Goal: Book appointment/travel/reservation

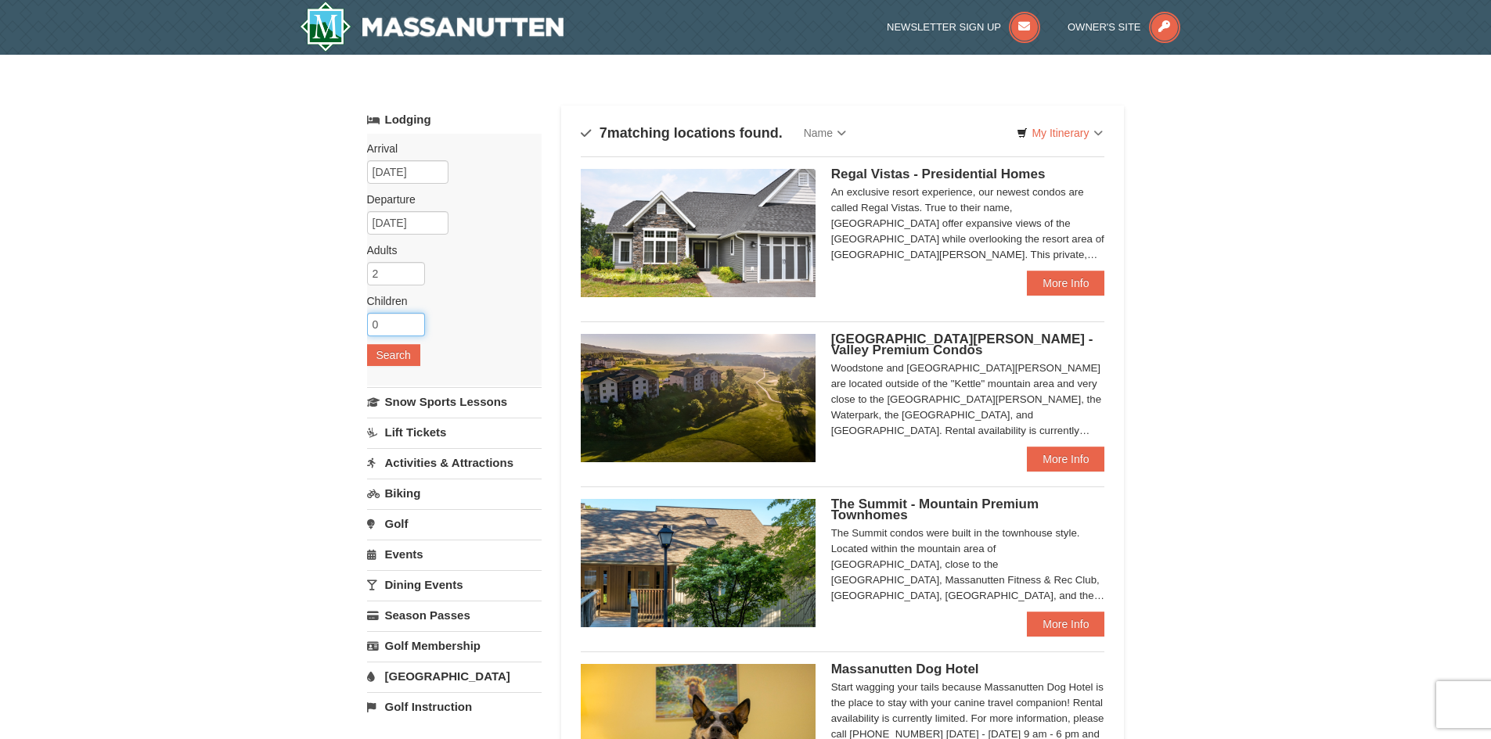
click at [397, 322] on input "0" at bounding box center [396, 324] width 58 height 23
click at [411, 319] on input "1" at bounding box center [396, 324] width 58 height 23
click at [411, 319] on input "2" at bounding box center [396, 324] width 58 height 23
click at [411, 319] on input "3" at bounding box center [396, 324] width 58 height 23
click at [411, 319] on input "4" at bounding box center [396, 324] width 58 height 23
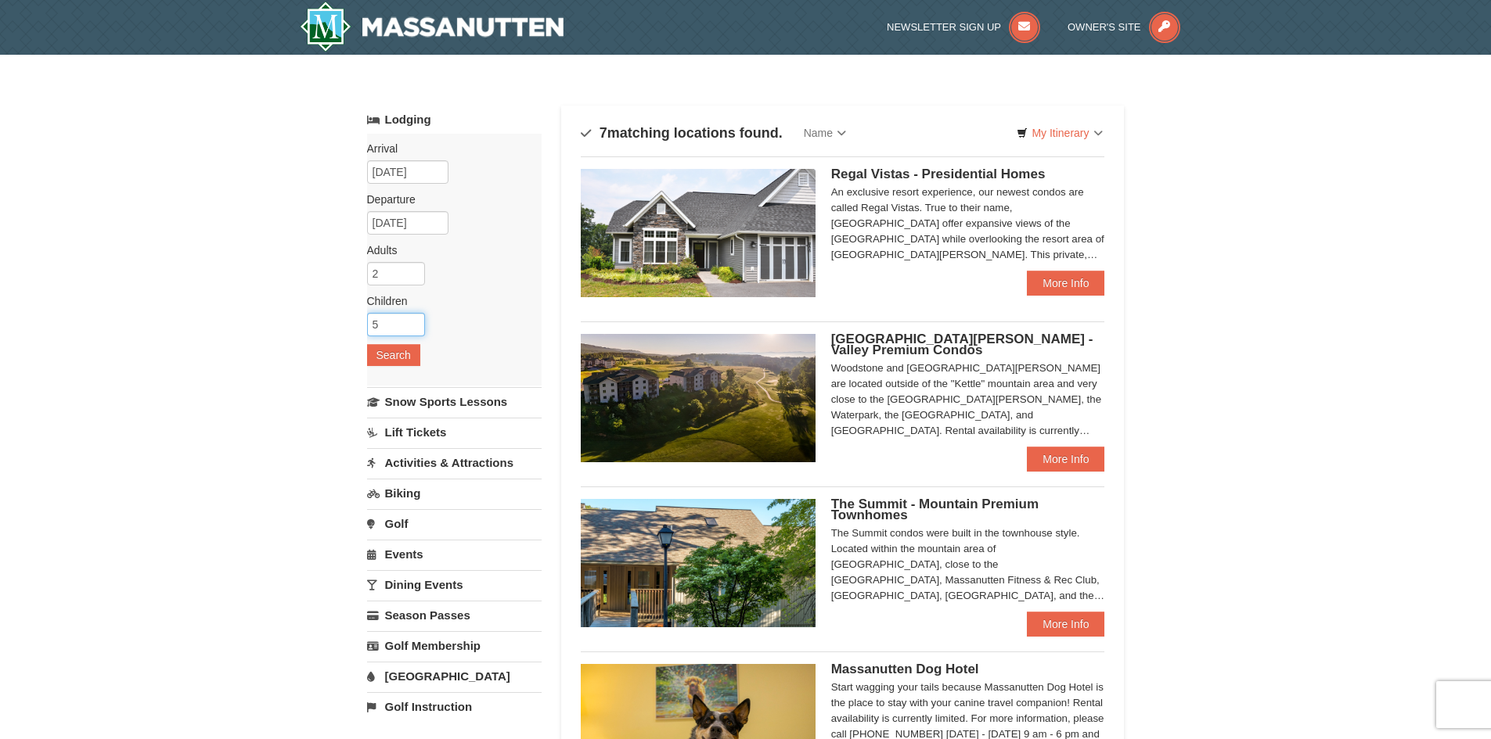
type input "5"
click at [411, 319] on input "5" at bounding box center [396, 324] width 58 height 23
click at [398, 349] on button "Search" at bounding box center [393, 355] width 53 height 22
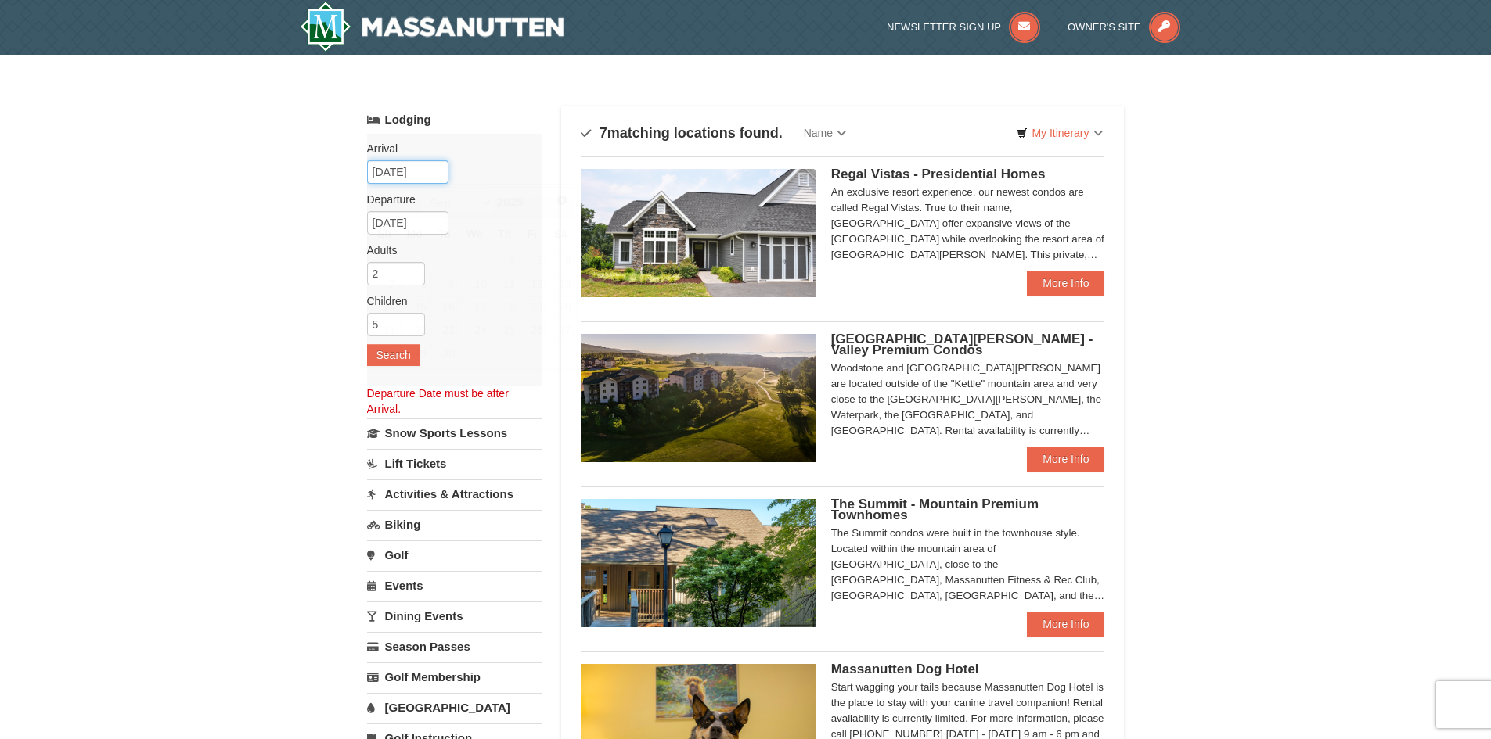
click at [399, 168] on input "09/04/2025" at bounding box center [407, 171] width 81 height 23
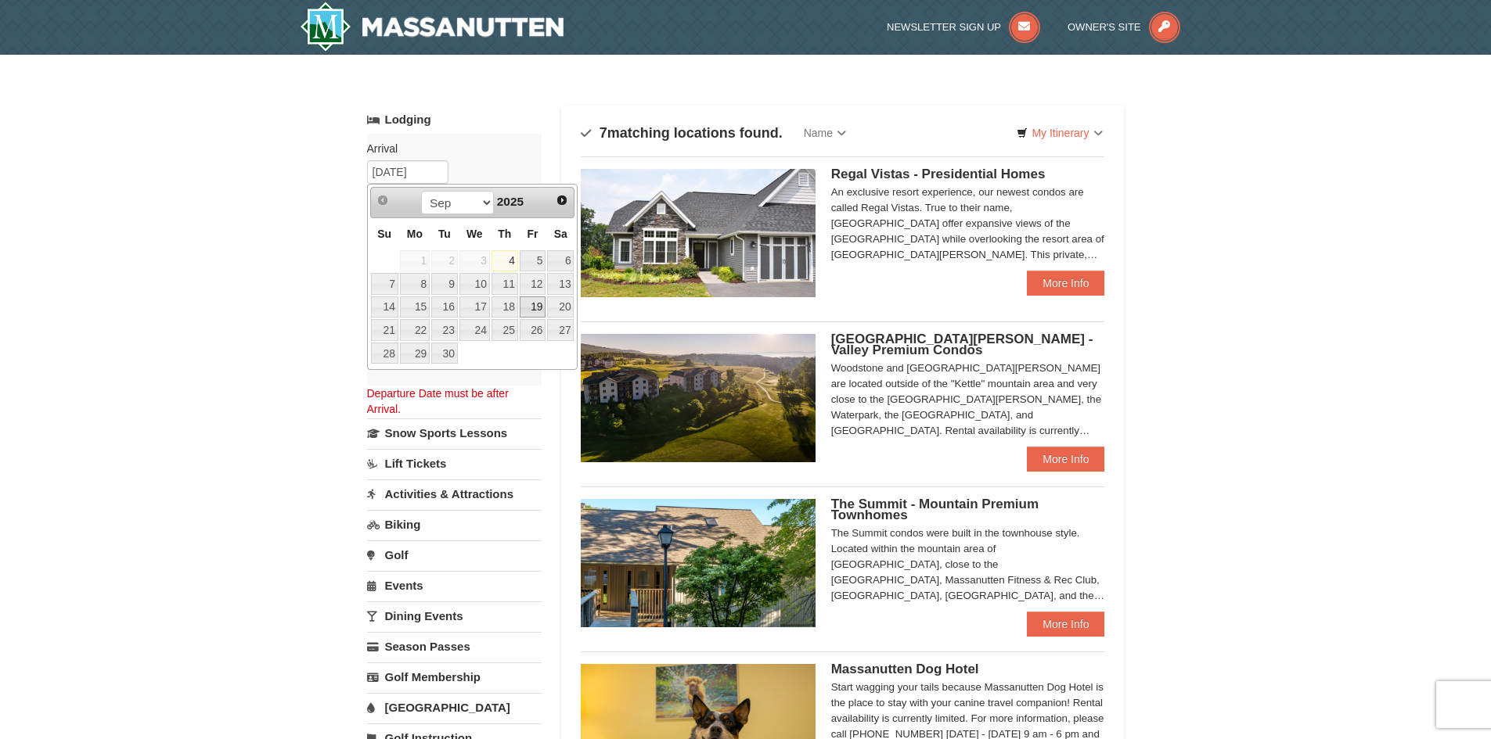
click at [541, 310] on link "19" at bounding box center [533, 308] width 27 height 22
type input "[DATE]"
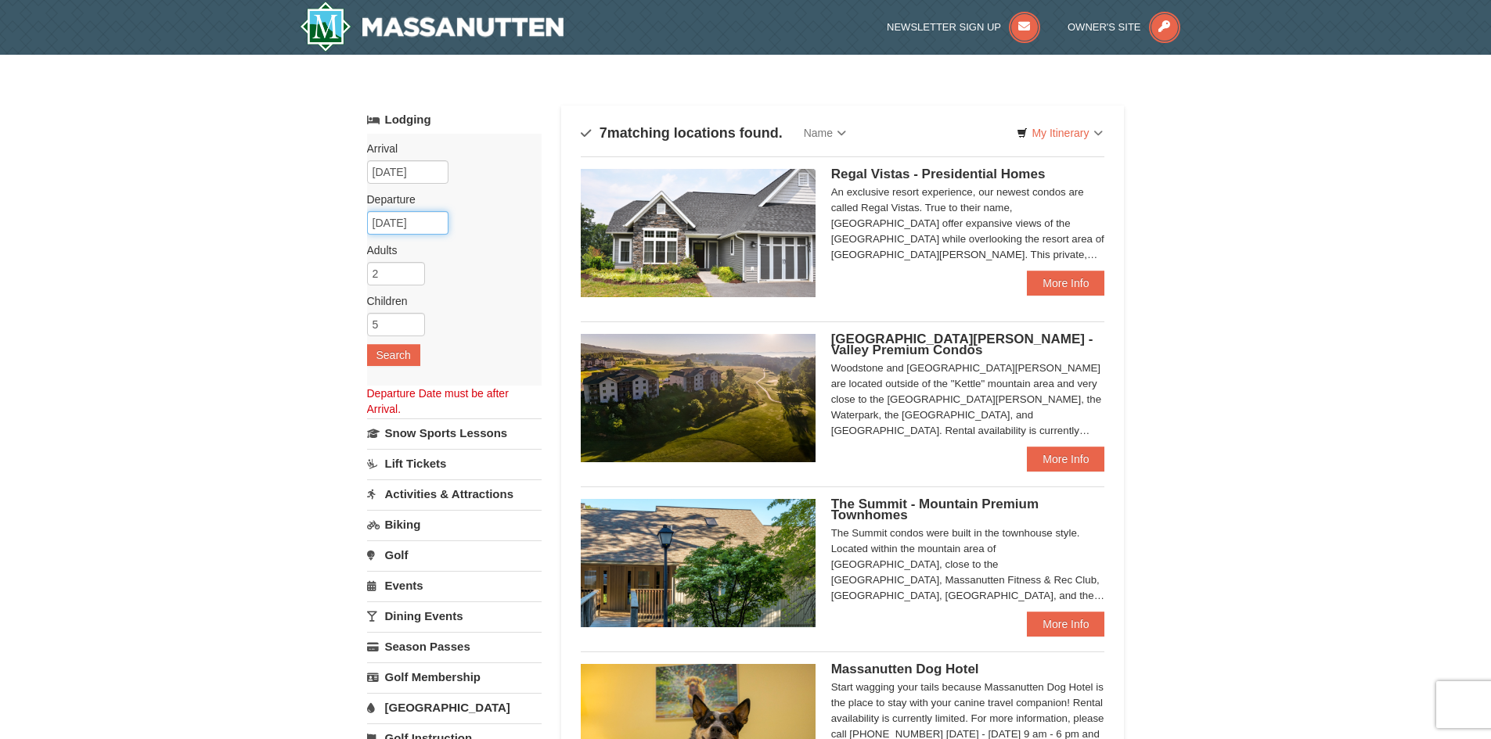
click at [401, 222] on input "09/20/2025" at bounding box center [407, 222] width 81 height 23
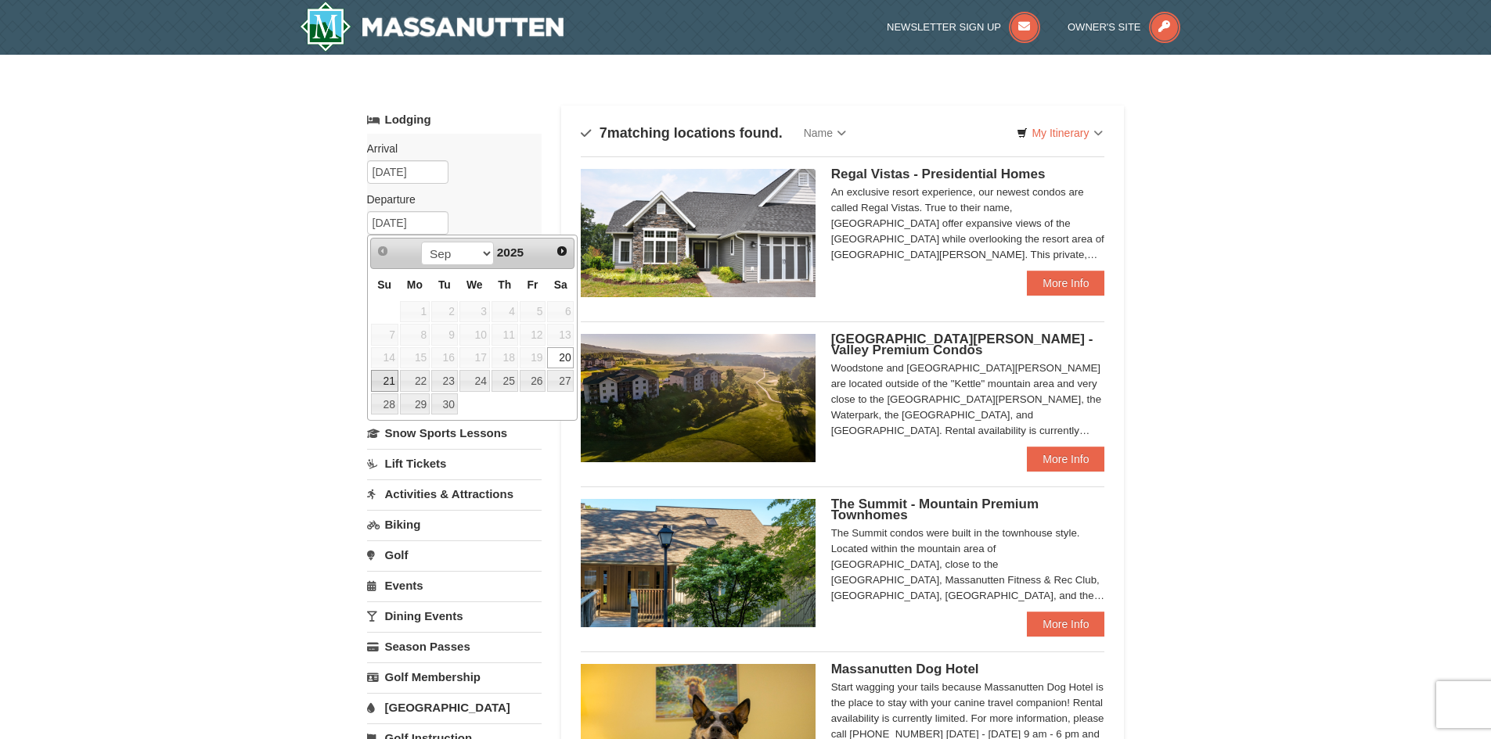
click at [381, 376] on link "21" at bounding box center [384, 381] width 27 height 22
type input "[DATE]"
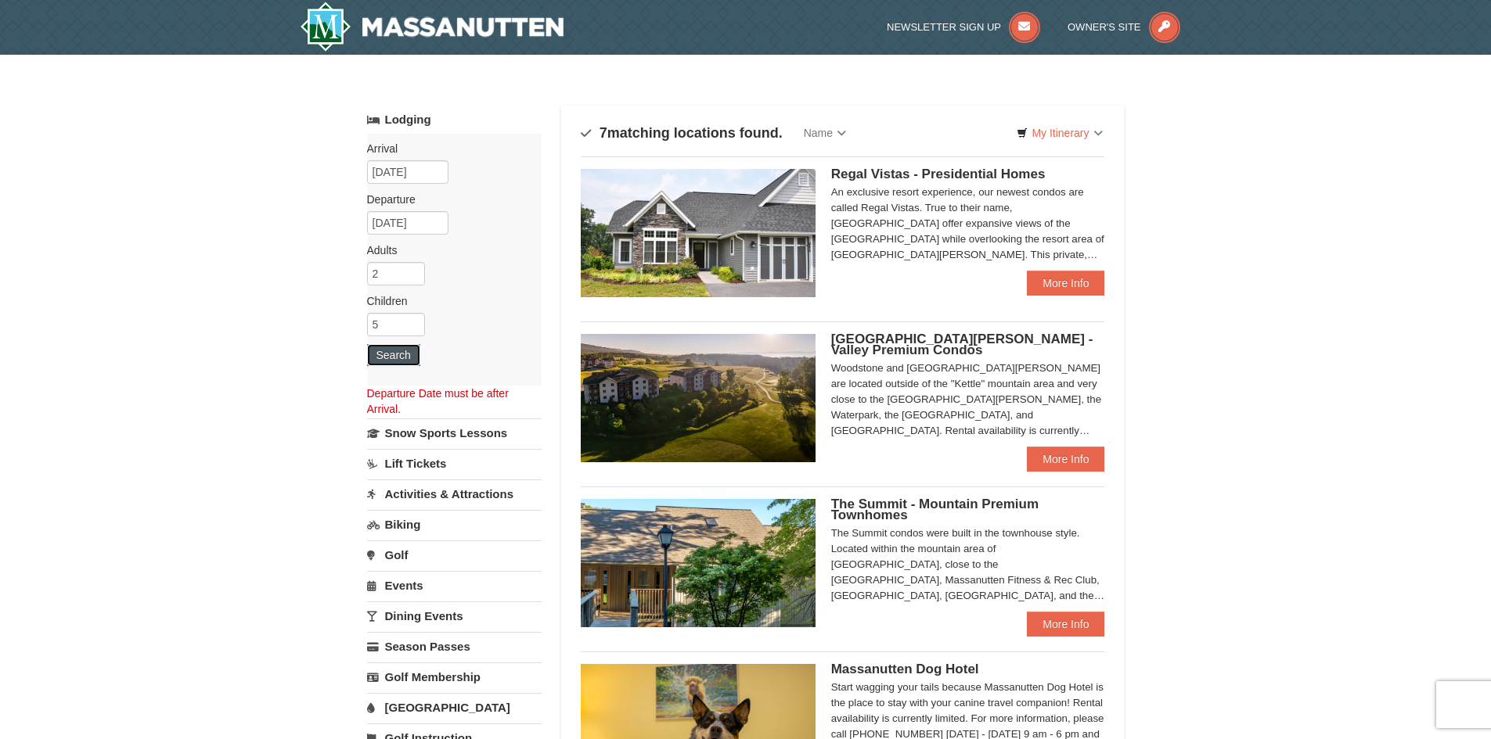
click at [391, 358] on button "Search" at bounding box center [393, 355] width 53 height 22
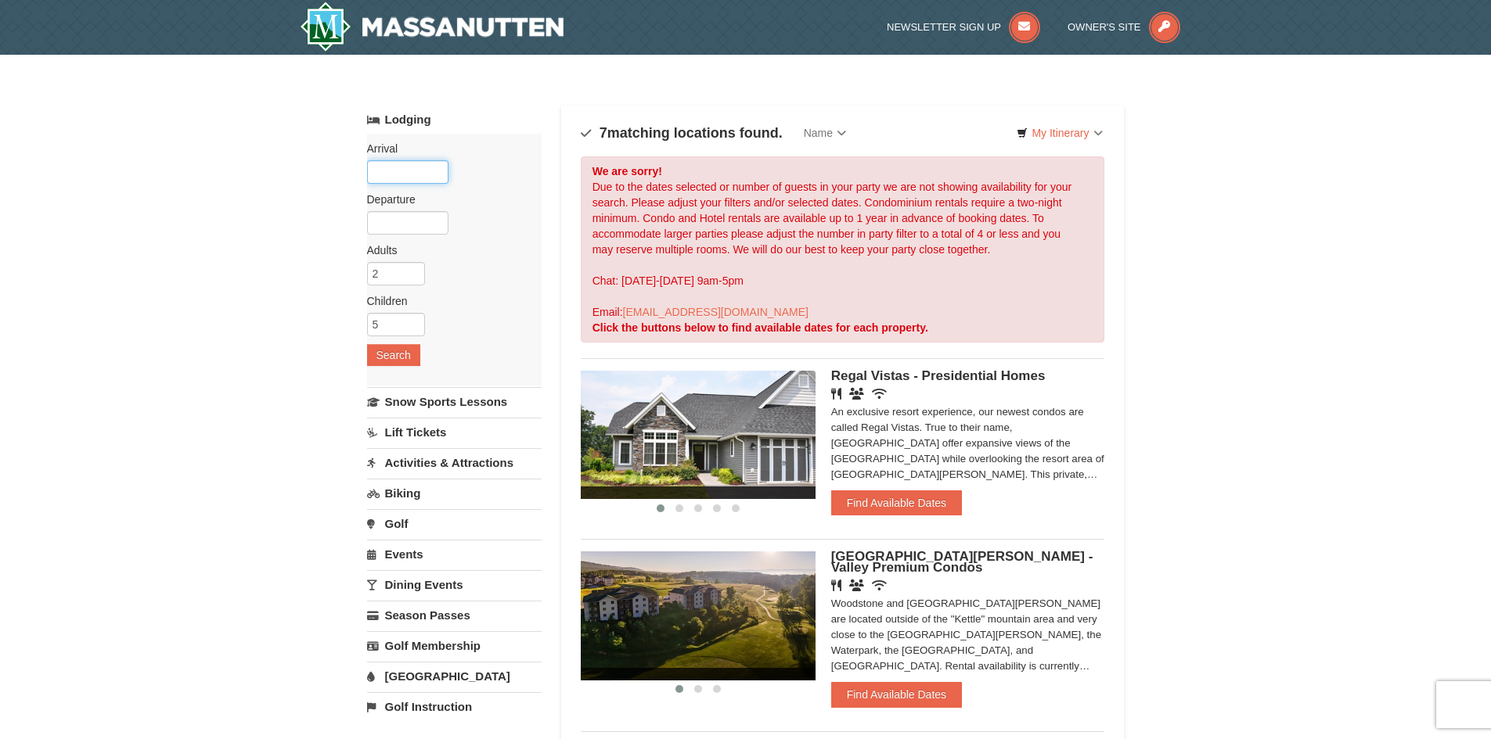
click at [395, 161] on input "text" at bounding box center [407, 171] width 81 height 23
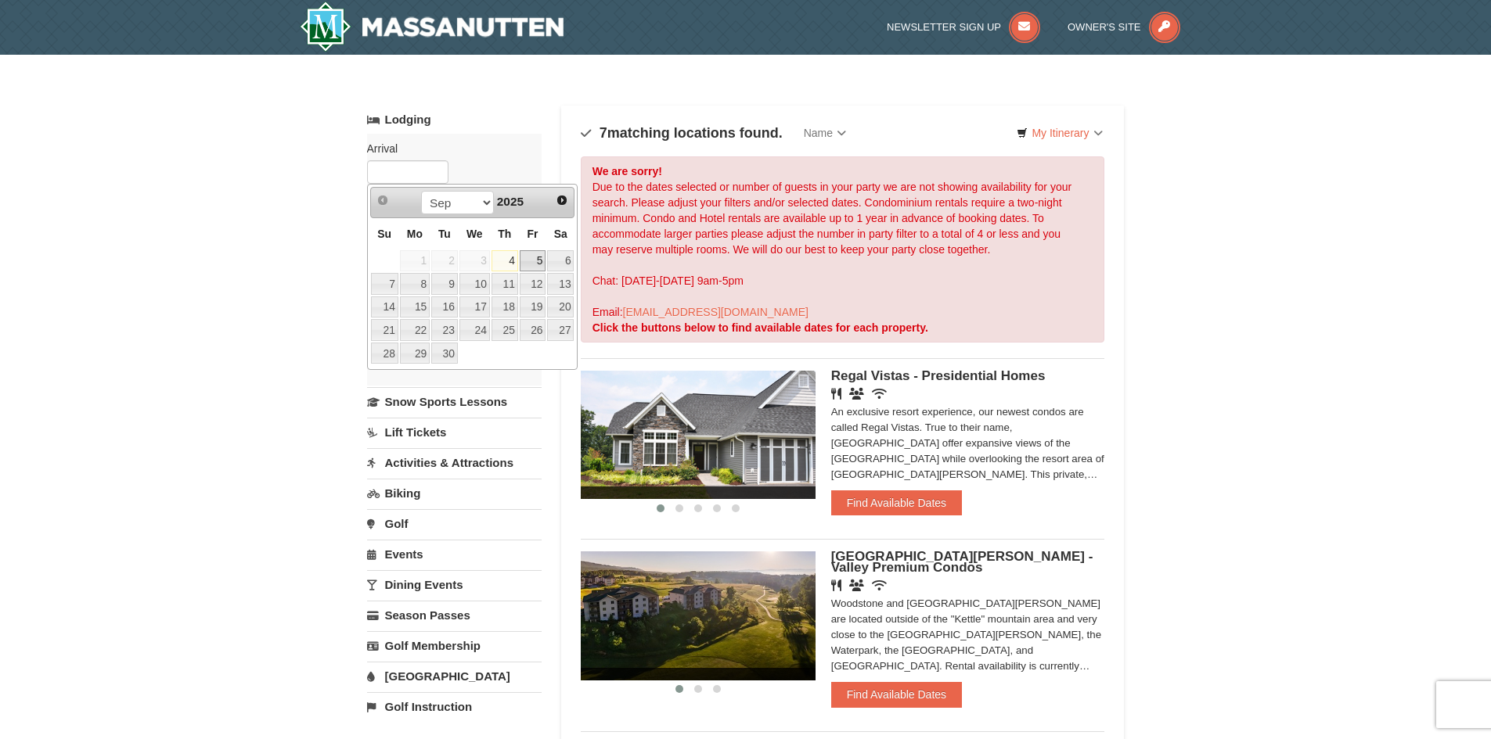
click at [528, 261] on link "5" at bounding box center [533, 261] width 27 height 22
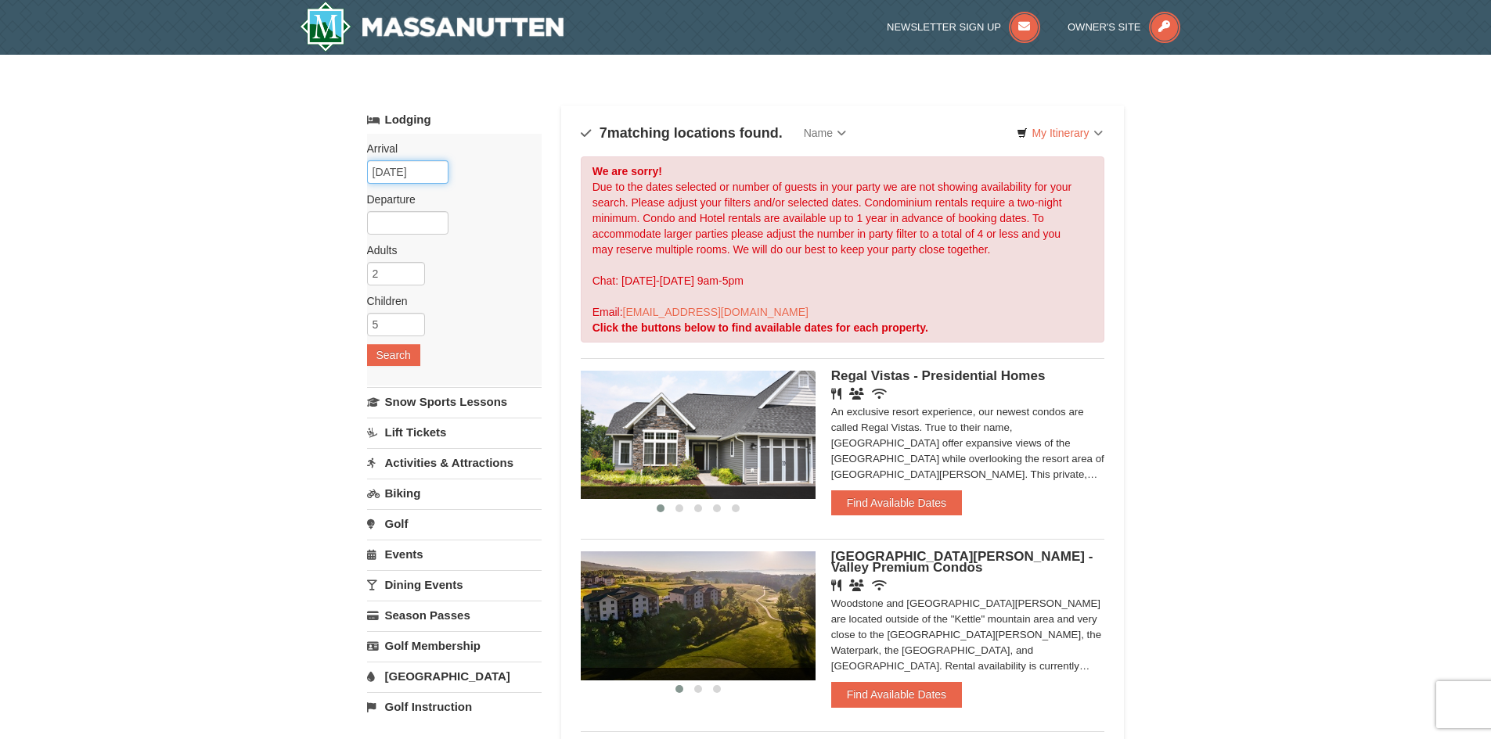
click at [387, 171] on input "09/05/2025" at bounding box center [407, 171] width 81 height 23
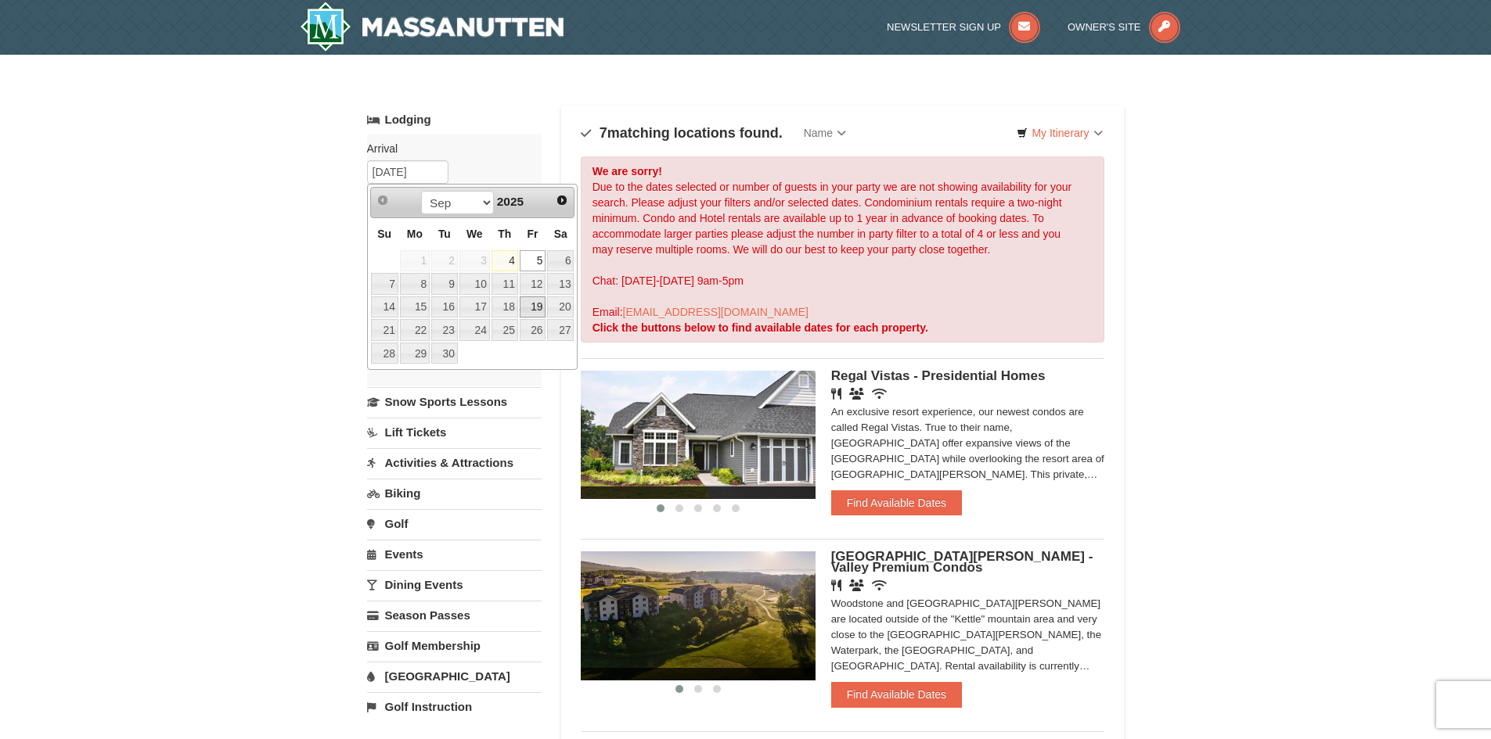
click at [527, 308] on link "19" at bounding box center [533, 308] width 27 height 22
type input "[DATE]"
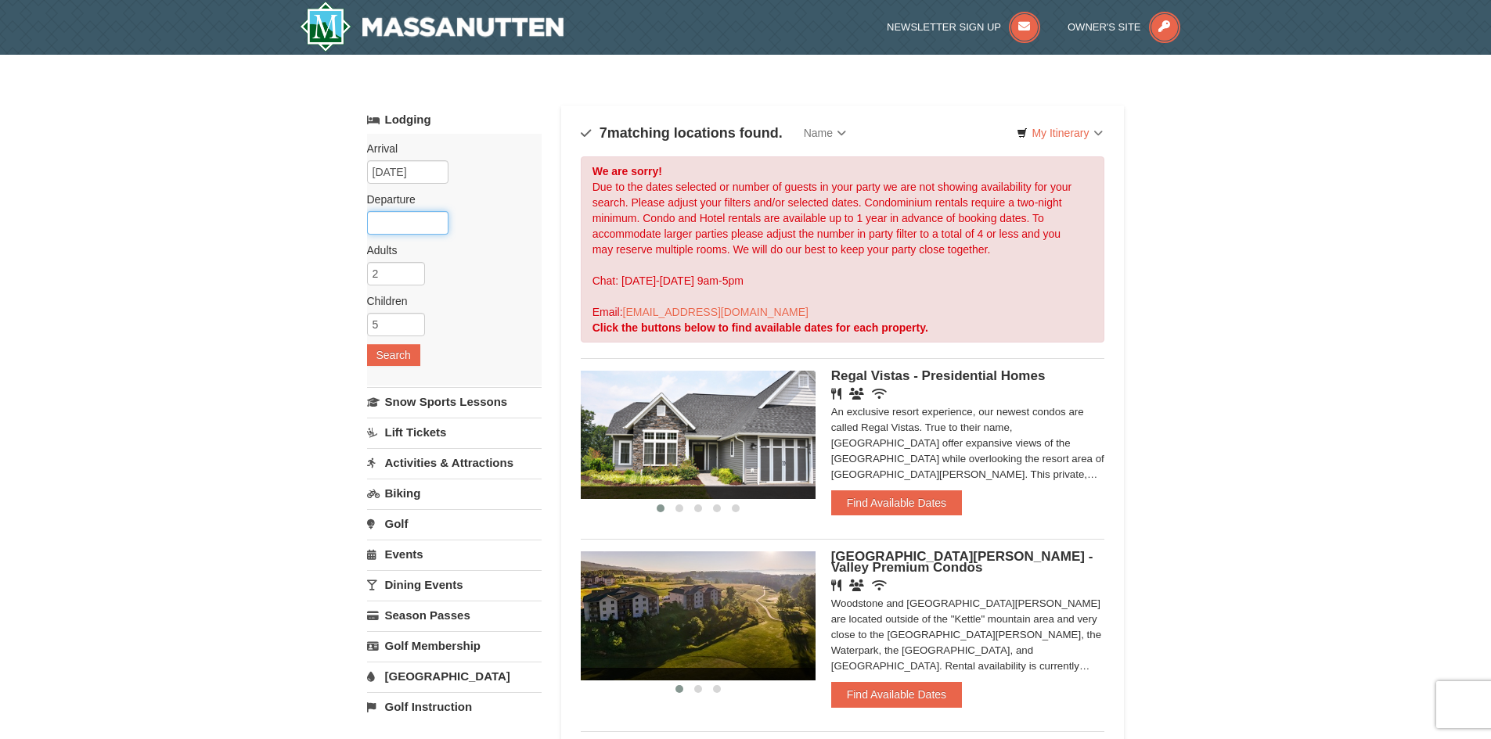
click at [401, 223] on input "text" at bounding box center [407, 222] width 81 height 23
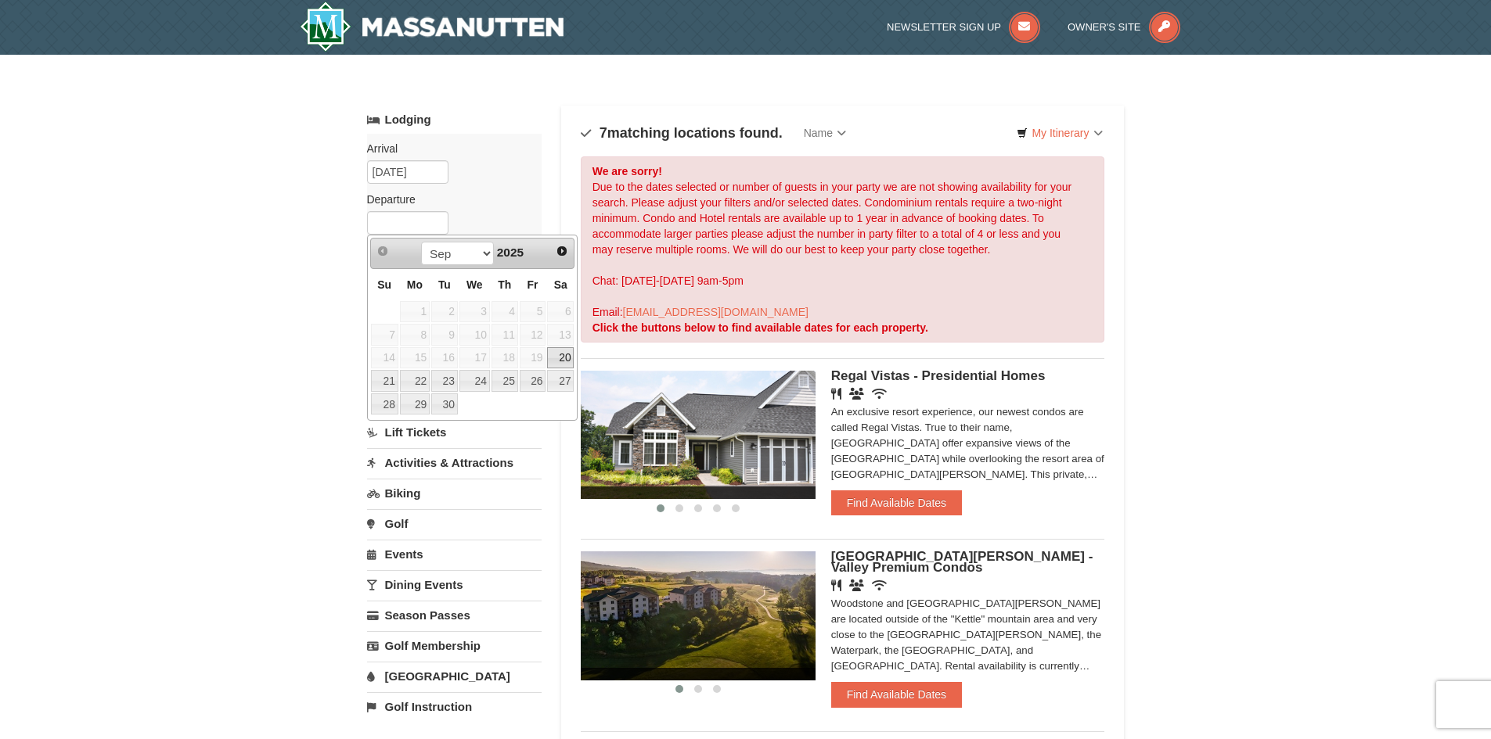
click at [567, 363] on link "20" at bounding box center [560, 358] width 27 height 22
type input "09/20/2025"
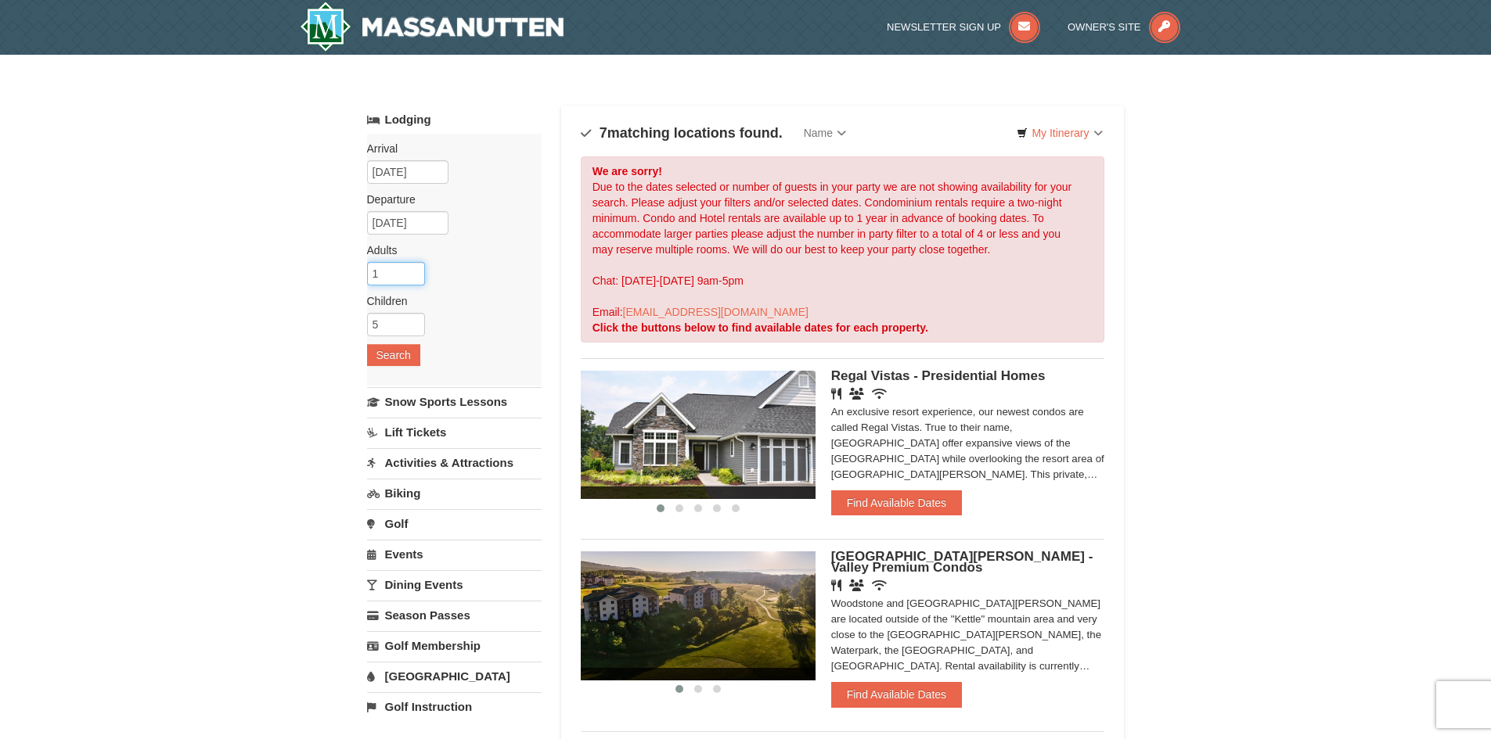
type input "1"
click at [412, 277] on input "1" at bounding box center [396, 273] width 58 height 23
click at [410, 360] on button "Search" at bounding box center [393, 355] width 53 height 22
drag, startPoint x: 423, startPoint y: 171, endPoint x: 425, endPoint y: 223, distance: 52.5
click at [422, 171] on input "text" at bounding box center [407, 171] width 81 height 23
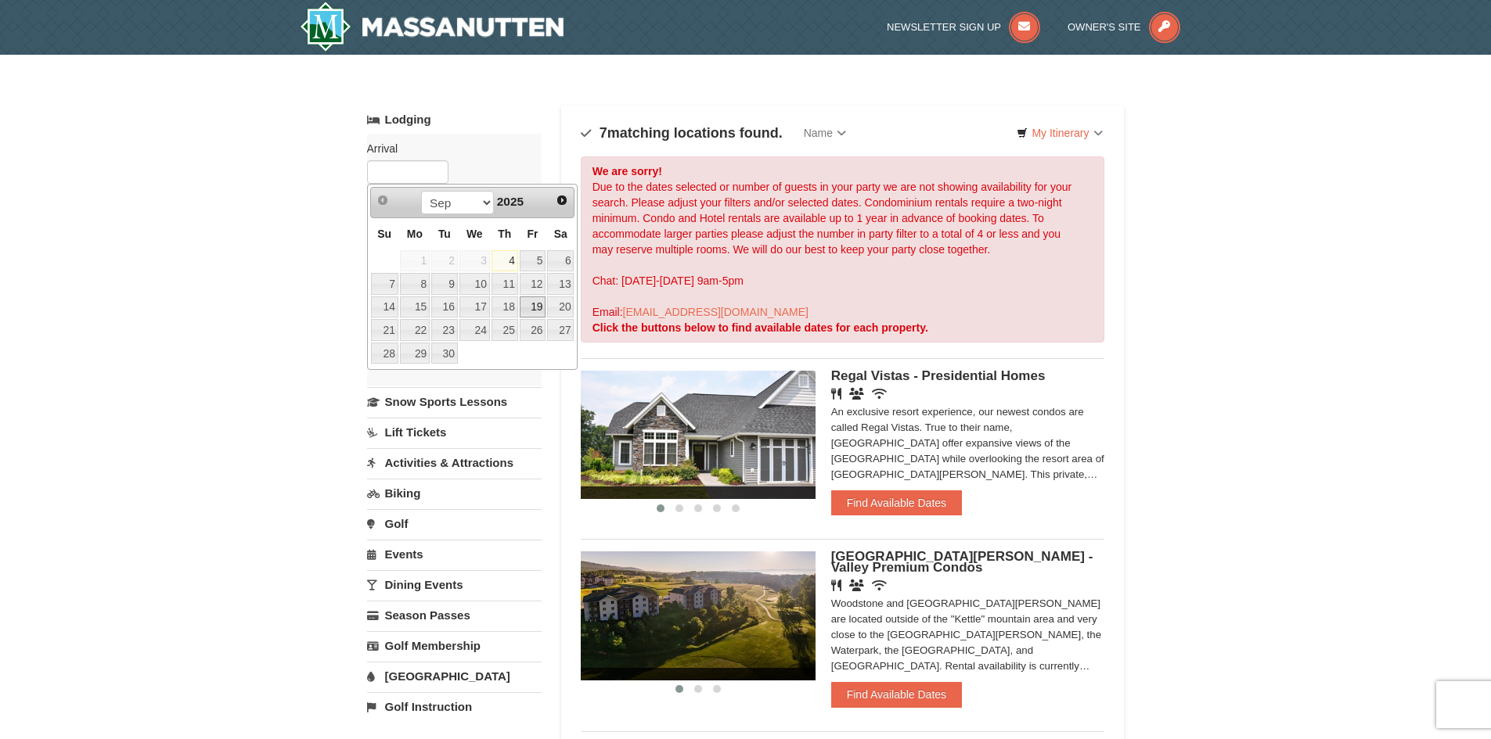
click at [527, 307] on link "19" at bounding box center [533, 308] width 27 height 22
type input "[DATE]"
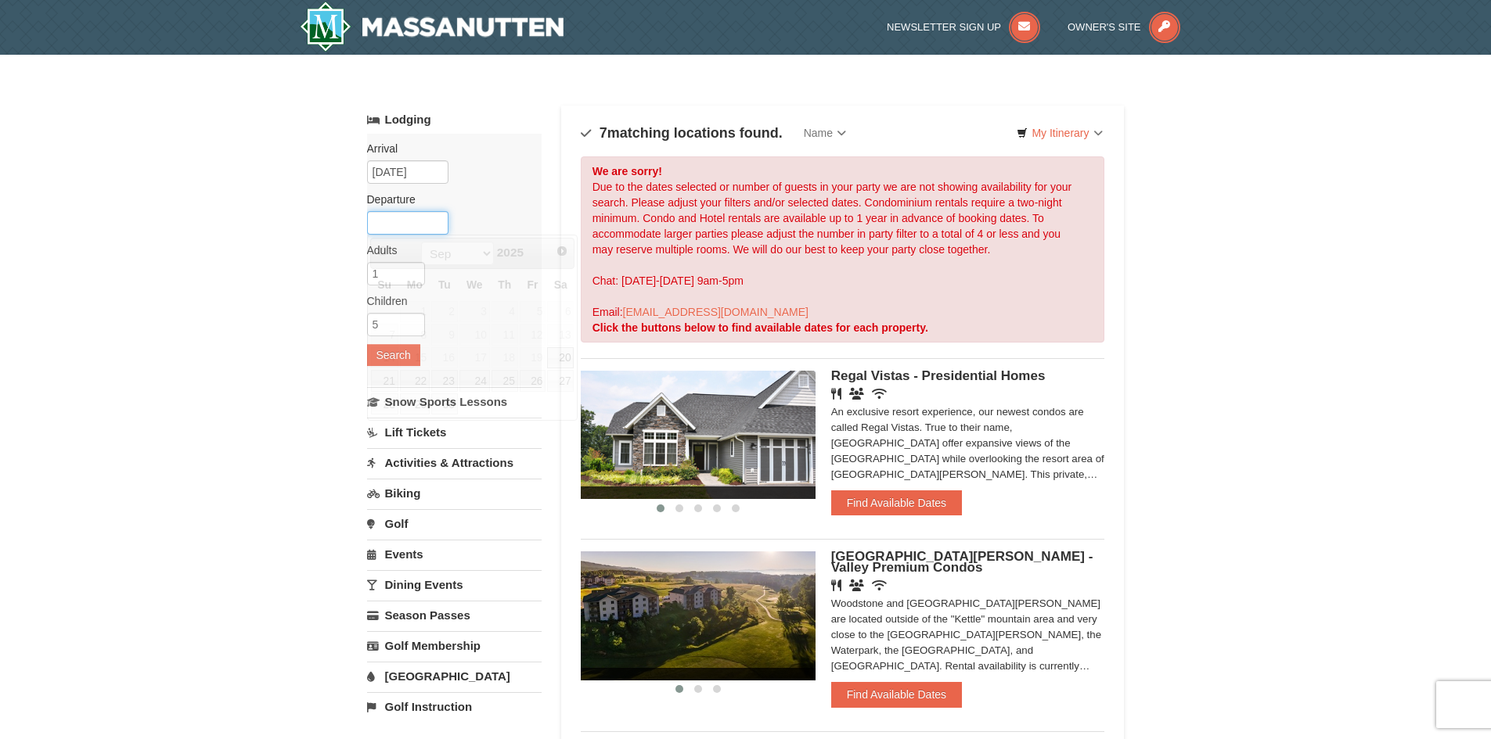
click at [406, 224] on input "text" at bounding box center [407, 222] width 81 height 23
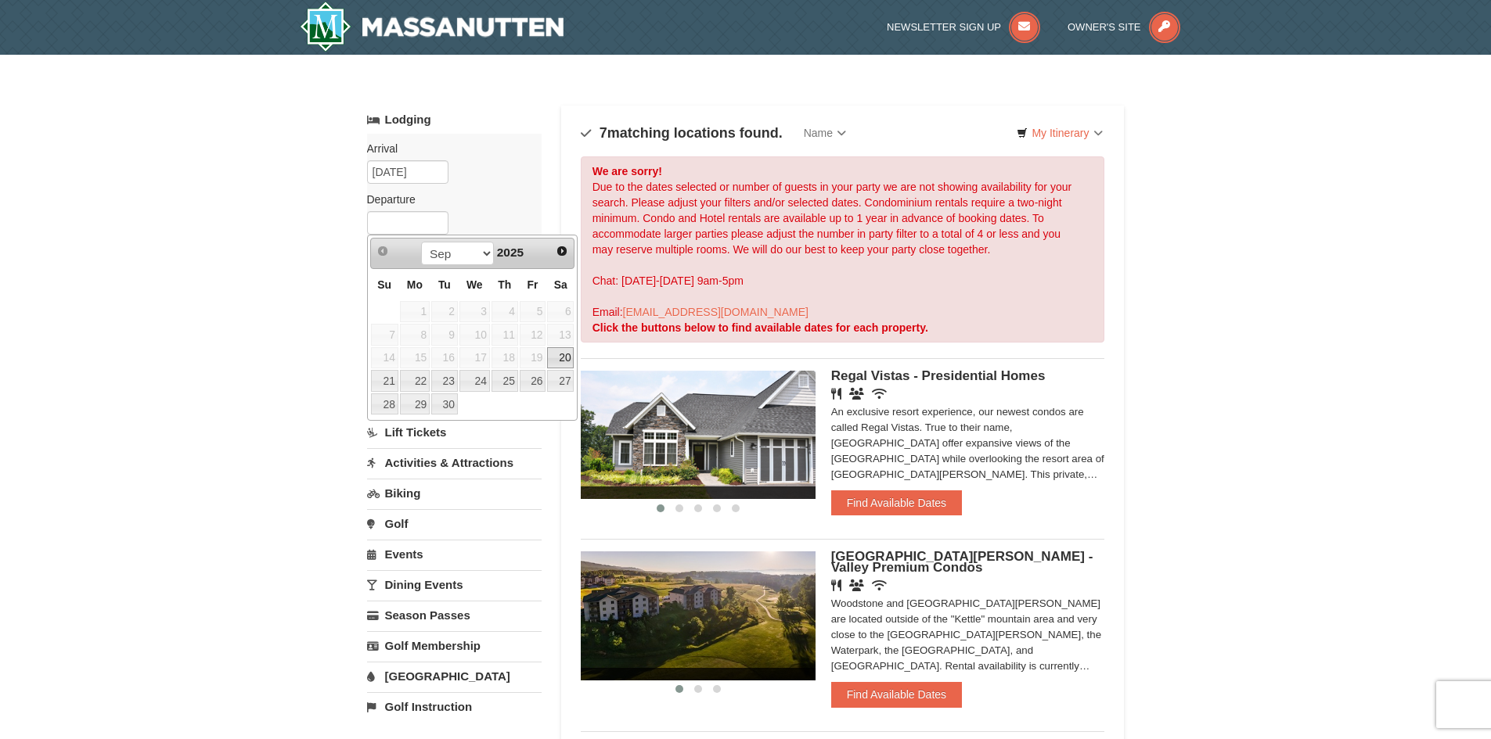
click at [568, 358] on link "20" at bounding box center [560, 358] width 27 height 22
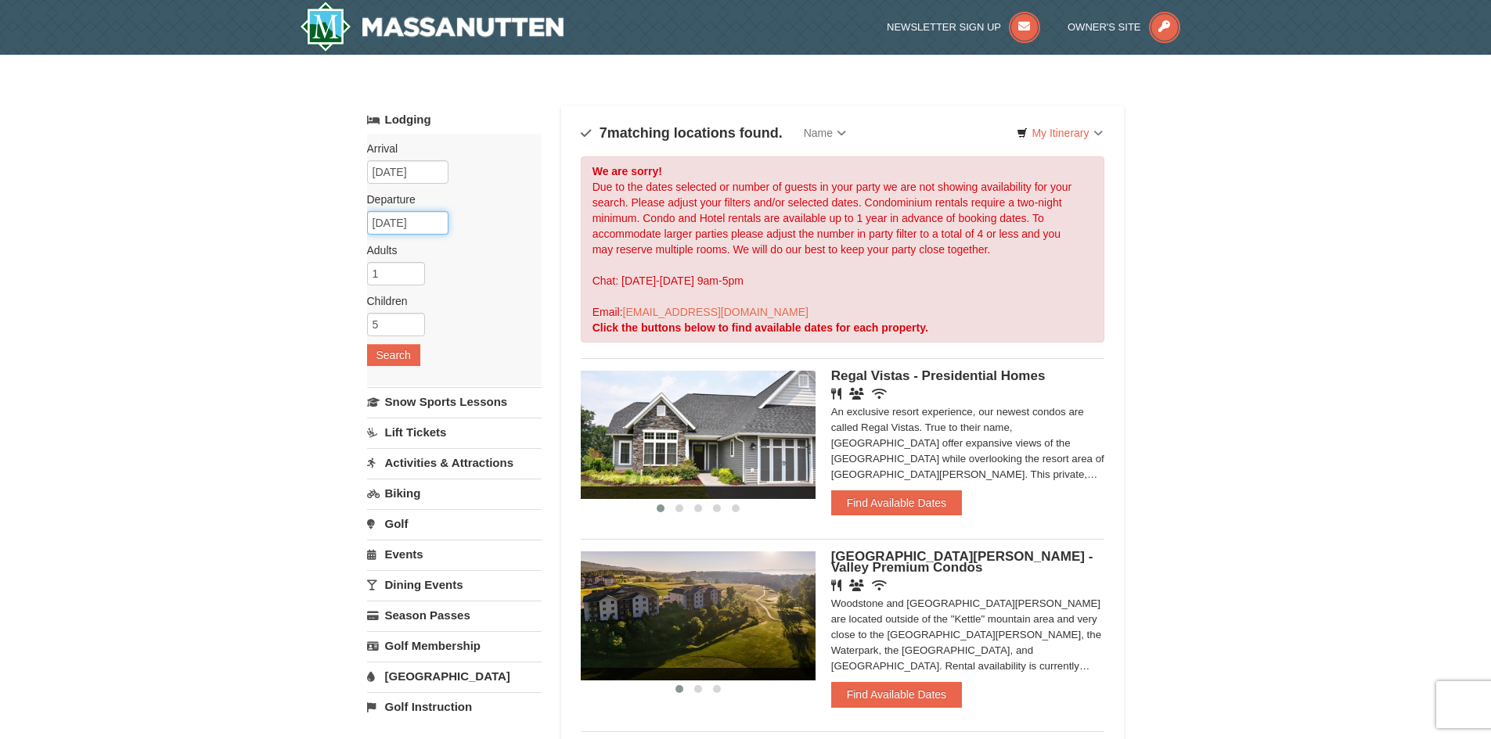
click at [412, 230] on input "09/20/2025" at bounding box center [407, 222] width 81 height 23
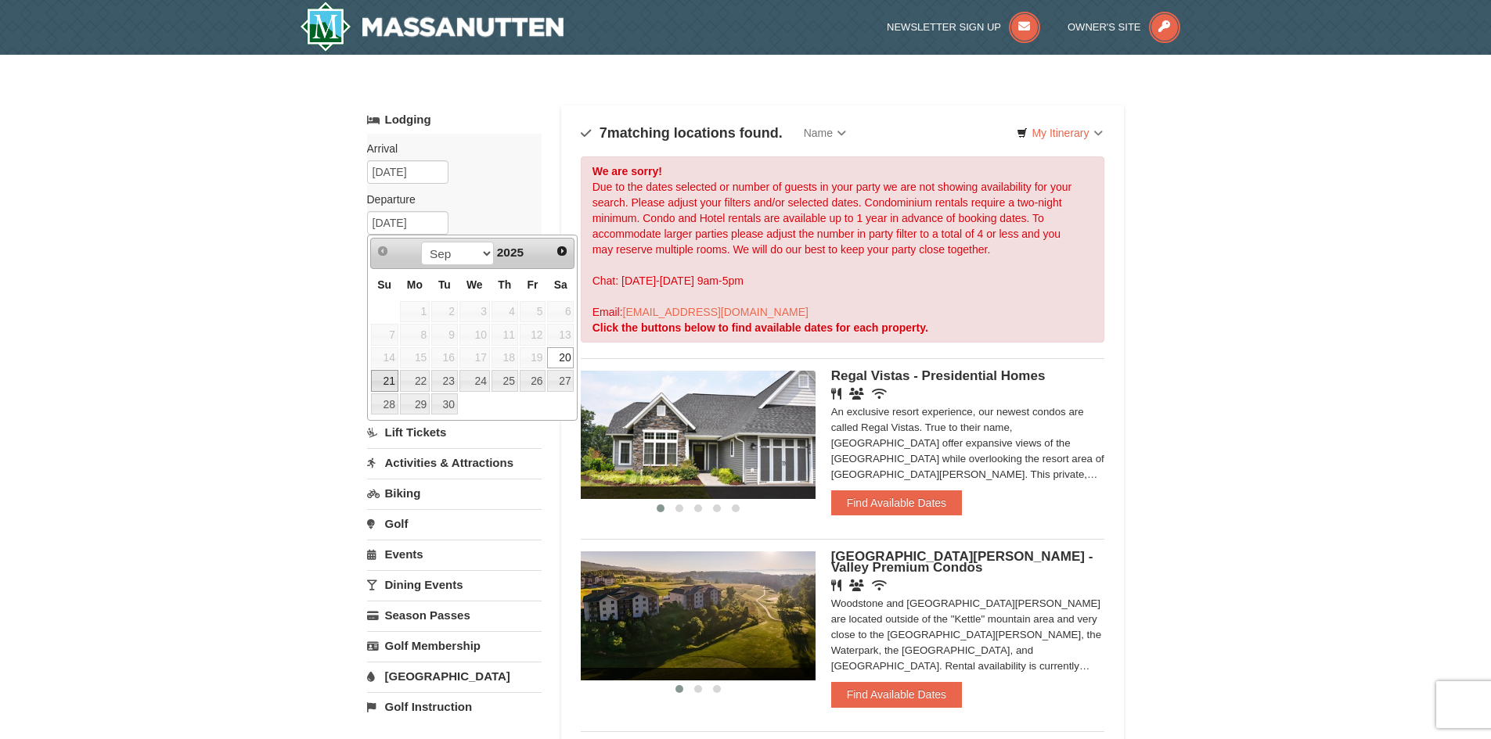
click at [382, 380] on link "21" at bounding box center [384, 381] width 27 height 22
type input "[DATE]"
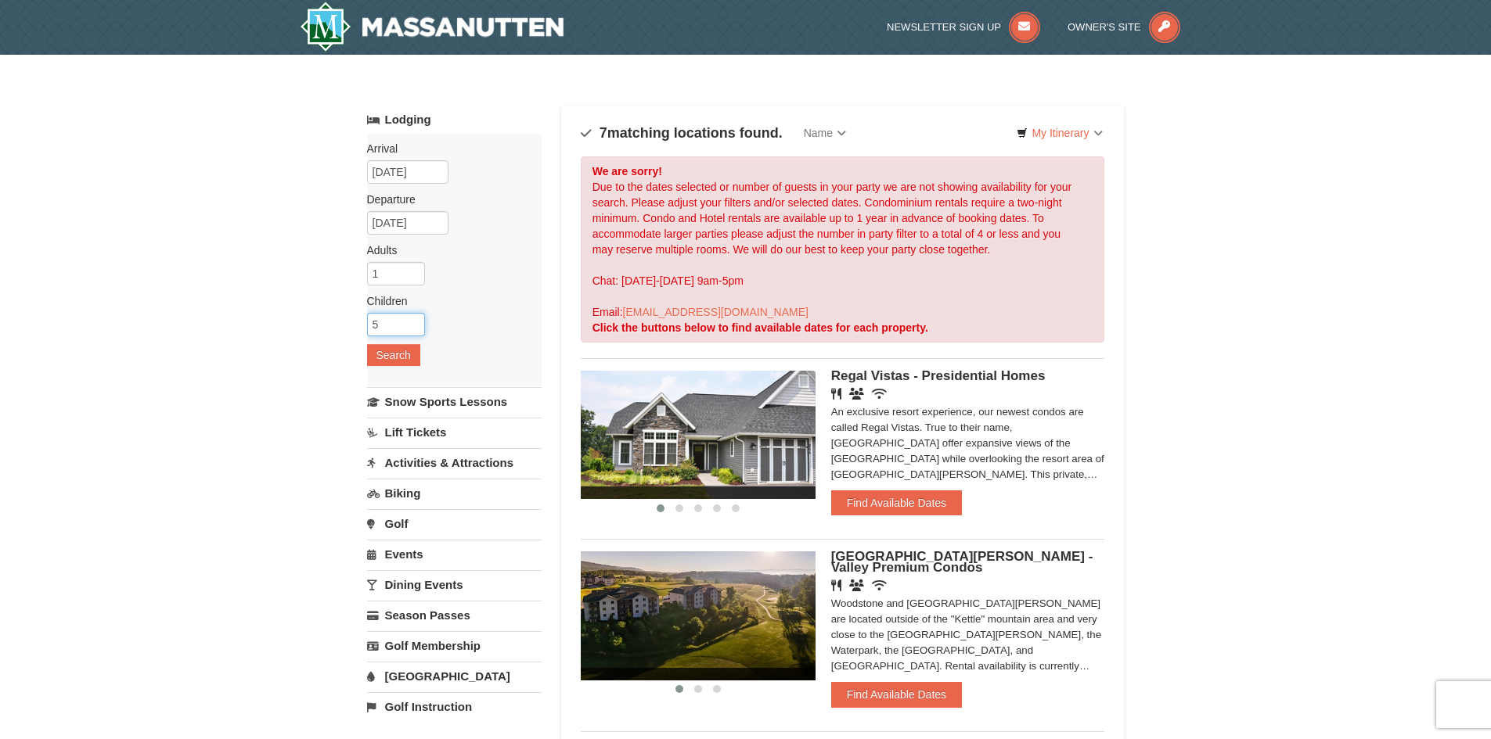
click at [402, 325] on input "5" at bounding box center [396, 324] width 58 height 23
click at [416, 332] on input "4" at bounding box center [396, 324] width 58 height 23
type input "3"
click at [416, 332] on input "3" at bounding box center [396, 324] width 58 height 23
click at [398, 355] on button "Search" at bounding box center [393, 355] width 53 height 22
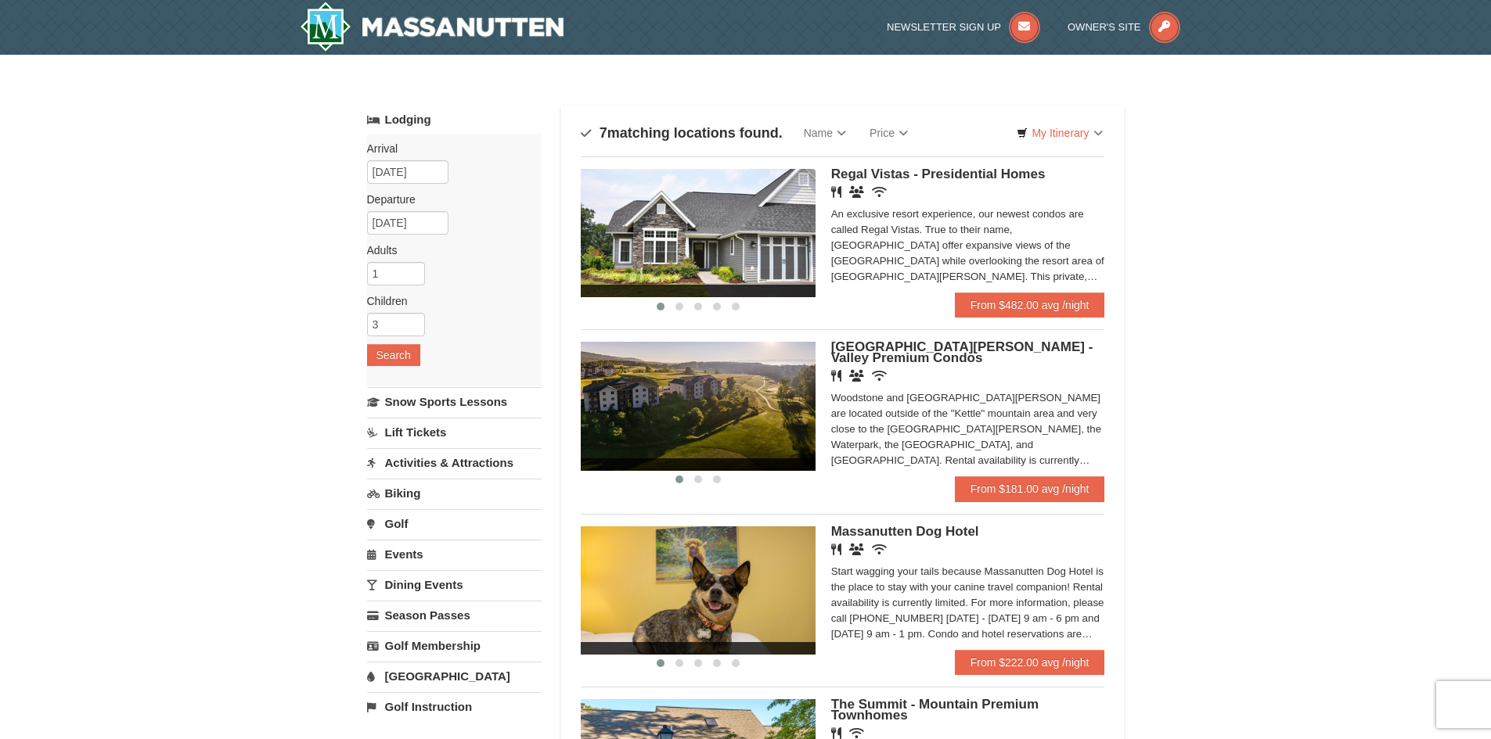
click at [463, 467] on link "Activities & Attractions" at bounding box center [454, 462] width 175 height 29
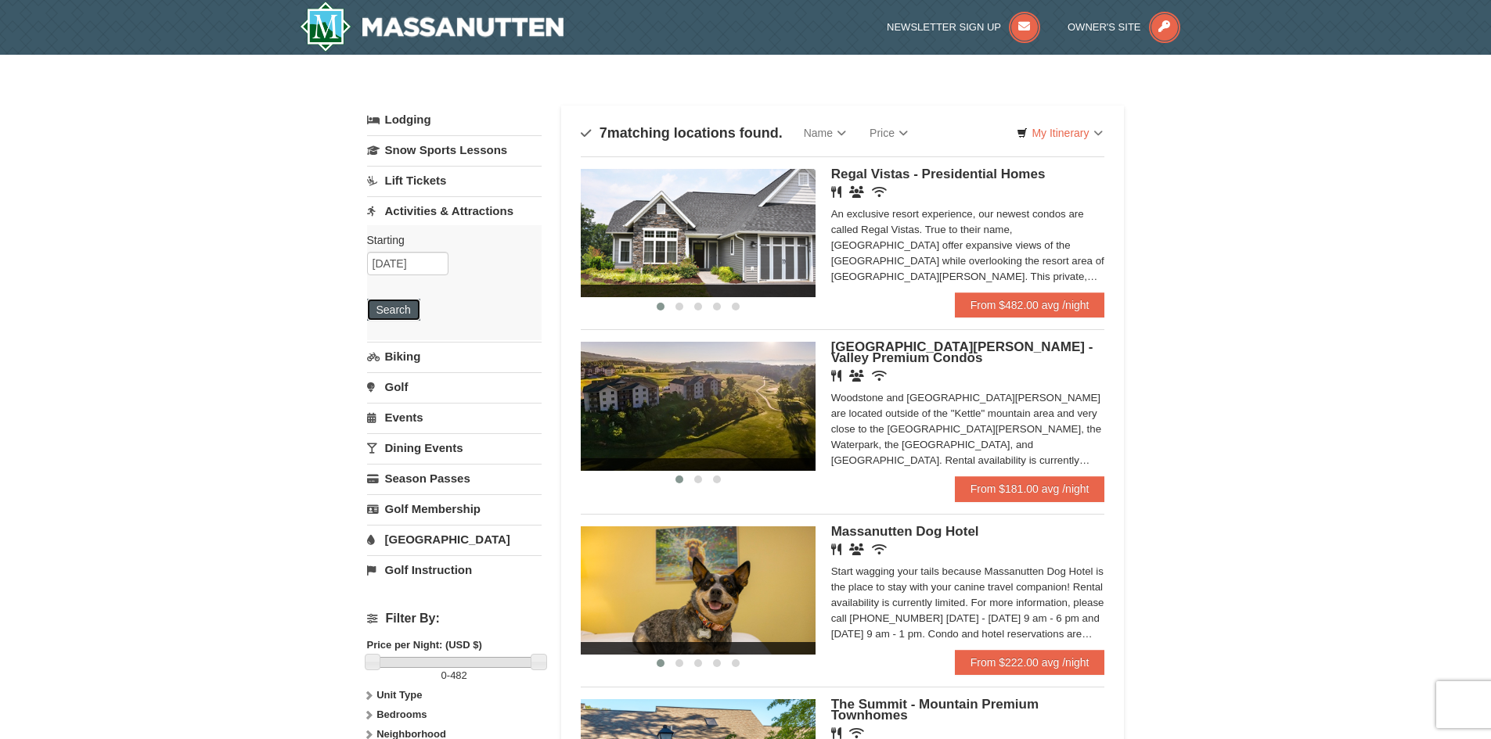
click at [395, 311] on button "Search" at bounding box center [393, 310] width 53 height 22
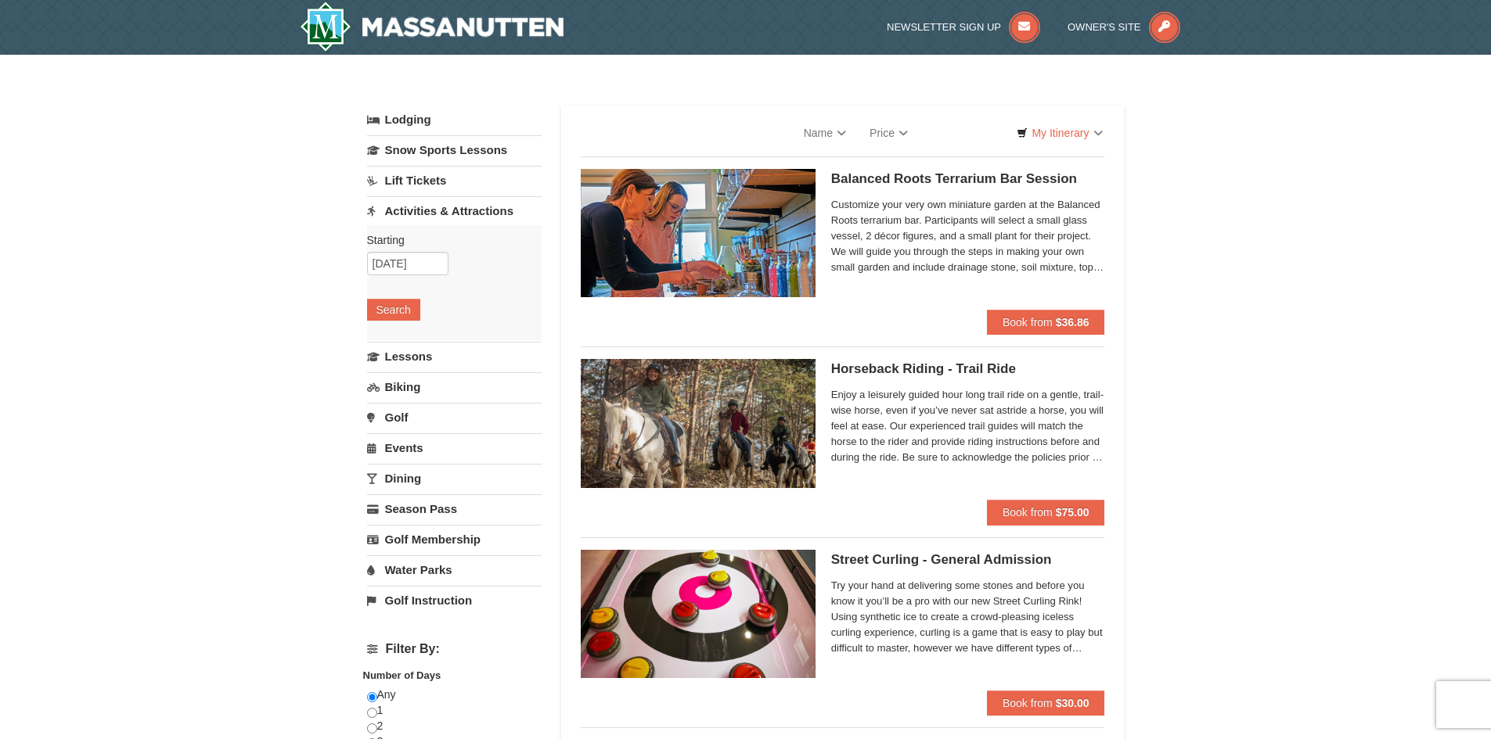
select select "9"
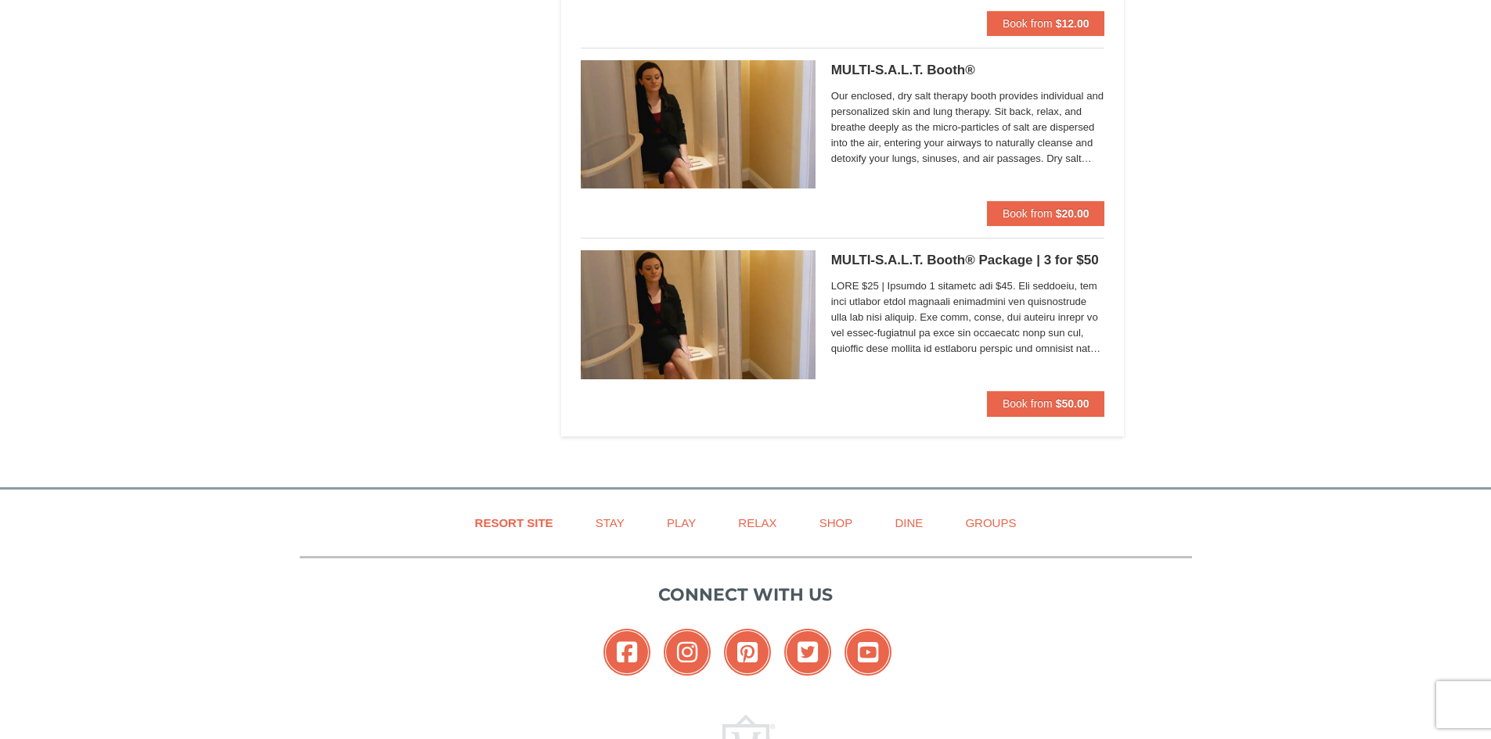
scroll to position [4304, 0]
